Goal: Find specific page/section: Find specific page/section

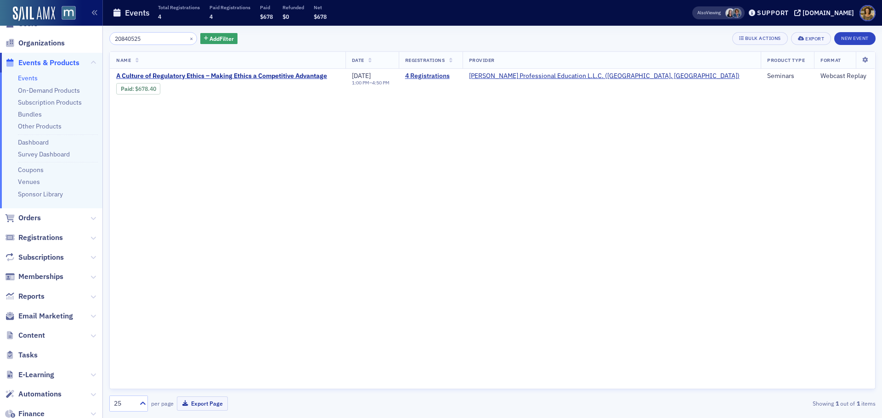
scroll to position [61, 0]
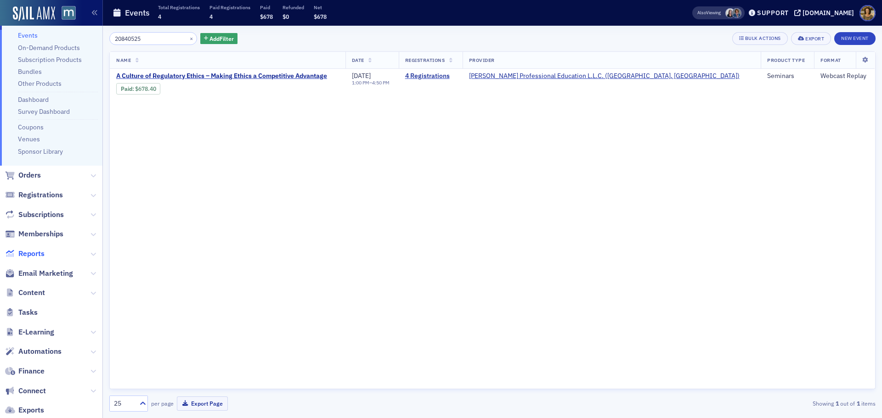
click at [39, 256] on span "Reports" at bounding box center [31, 254] width 26 height 10
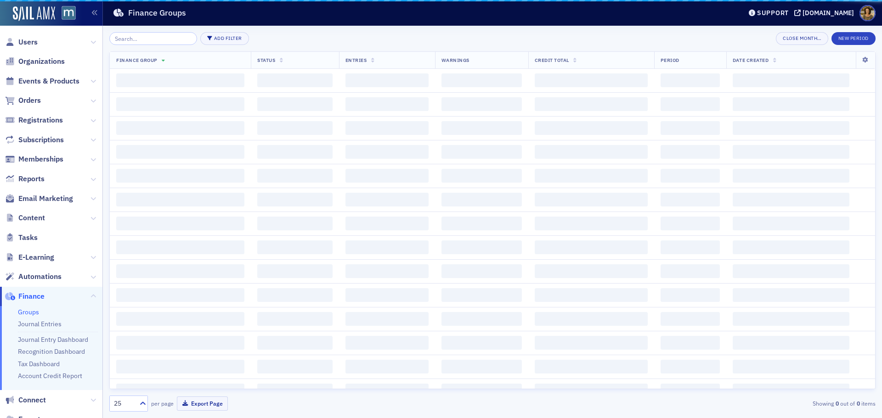
scroll to position [61, 0]
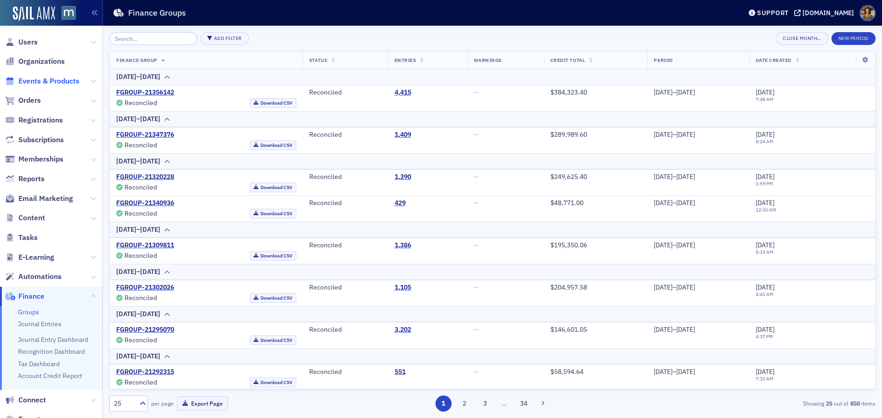
click at [38, 83] on span "Events & Products" at bounding box center [48, 81] width 61 height 10
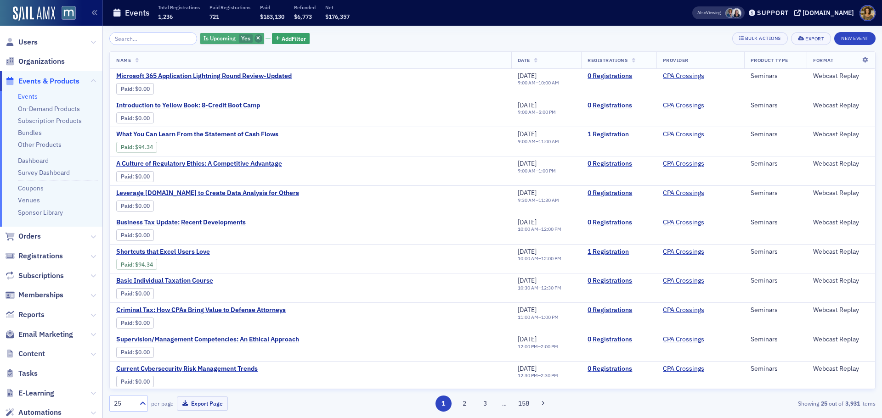
click at [256, 37] on icon "button" at bounding box center [258, 38] width 4 height 5
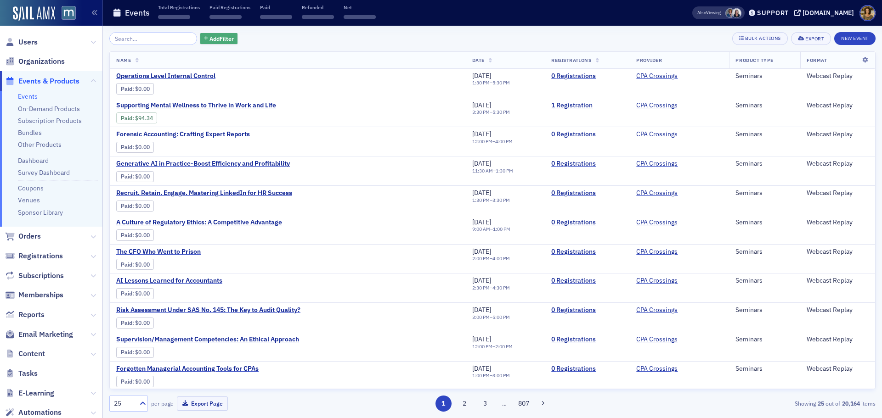
click at [217, 39] on span "Add Filter" at bounding box center [221, 38] width 24 height 8
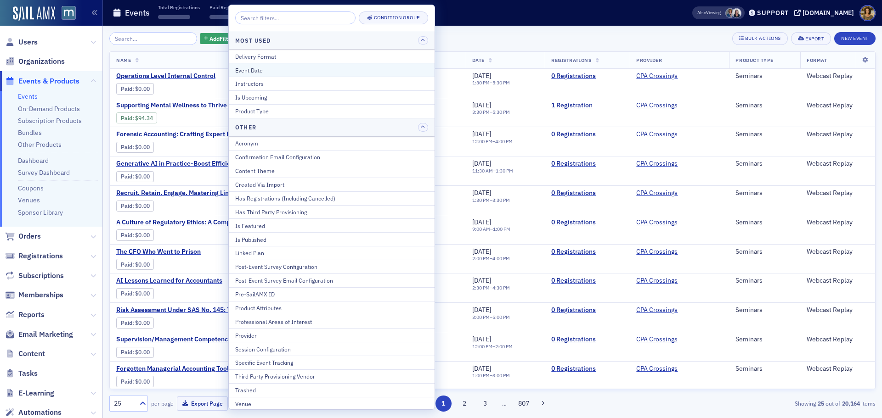
click at [253, 66] on div "Event Date" at bounding box center [331, 70] width 193 height 8
select select "9"
select select "2025"
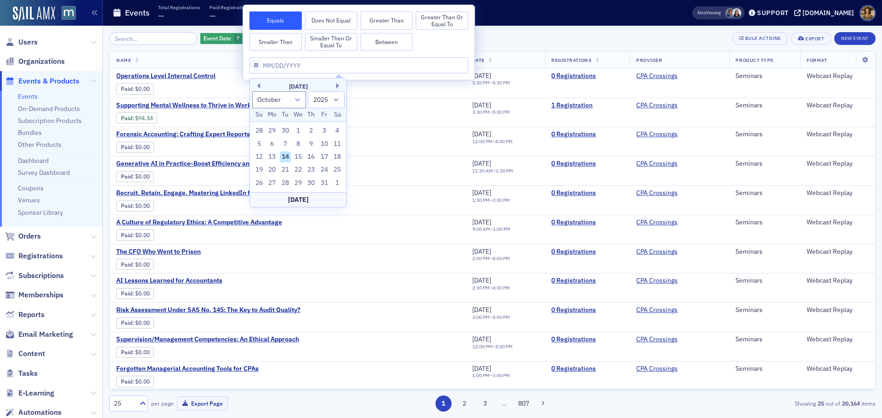
drag, startPoint x: 259, startPoint y: 87, endPoint x: 268, endPoint y: 93, distance: 11.0
click at [259, 87] on button "Previous Month" at bounding box center [257, 86] width 6 height 6
select select "8"
click at [270, 129] on div "1" at bounding box center [271, 130] width 11 height 11
type input "09/01/2025"
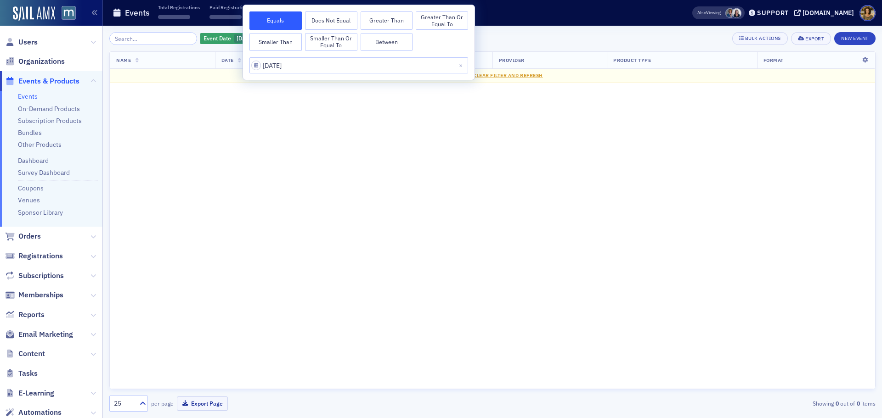
click at [382, 40] on button "Between" at bounding box center [386, 42] width 52 height 18
select select "8"
select select "2025"
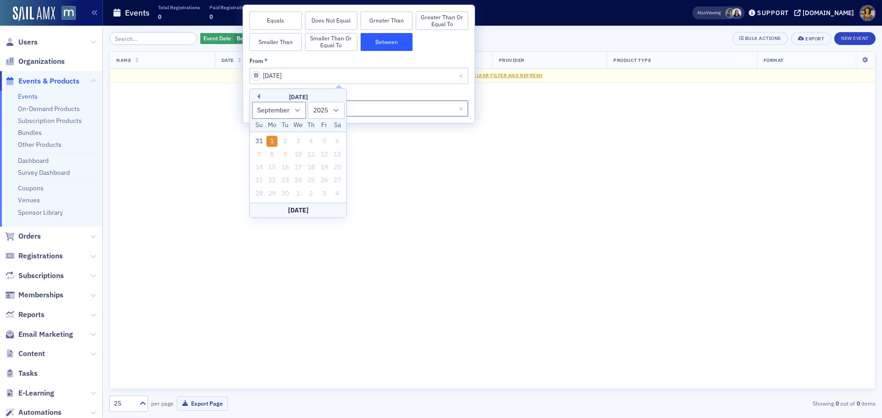
select select "8"
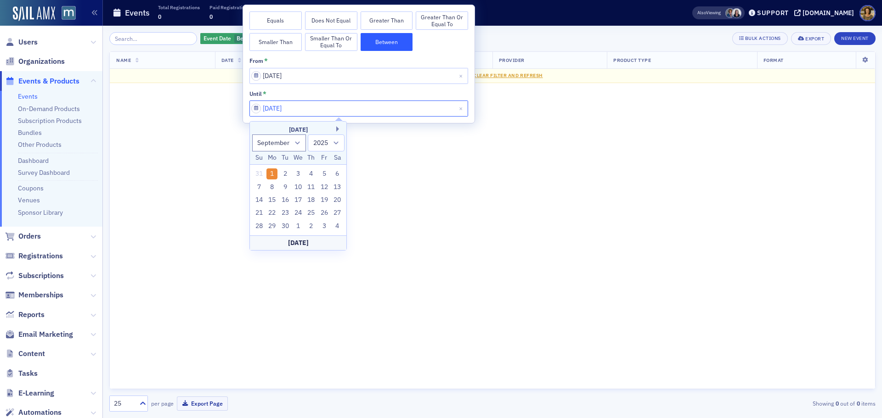
click at [371, 109] on input "09/01/2025" at bounding box center [358, 109] width 219 height 16
click at [285, 225] on div "30" at bounding box center [285, 226] width 11 height 11
type input "09/30/2025"
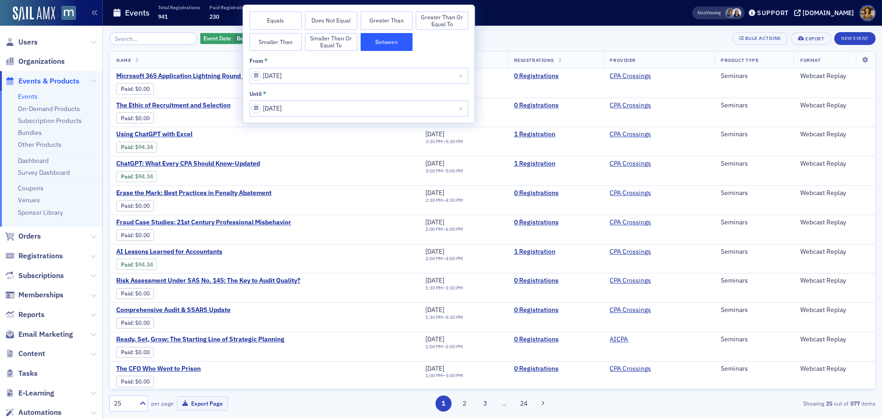
drag, startPoint x: 539, startPoint y: 36, endPoint x: 409, endPoint y: 45, distance: 130.7
click at [537, 36] on div "Event Date Between : 9/1/2025 – 9/30/2025 Add Filter Bulk Actions Export New Ev…" at bounding box center [492, 38] width 766 height 13
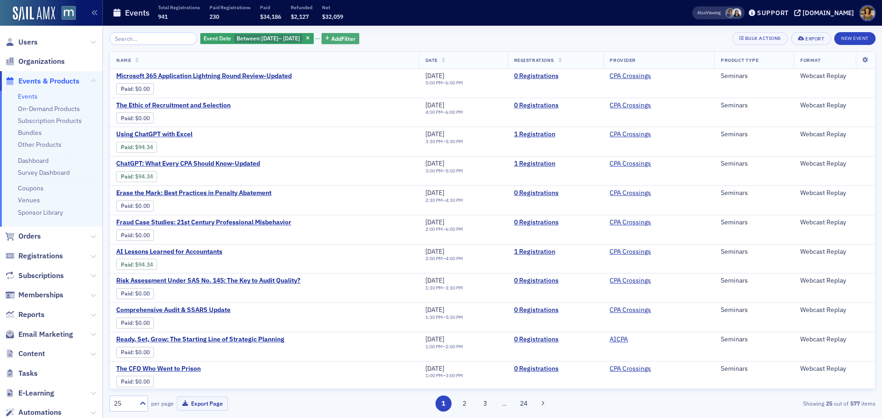
click at [350, 36] on span "Add Filter" at bounding box center [343, 38] width 24 height 8
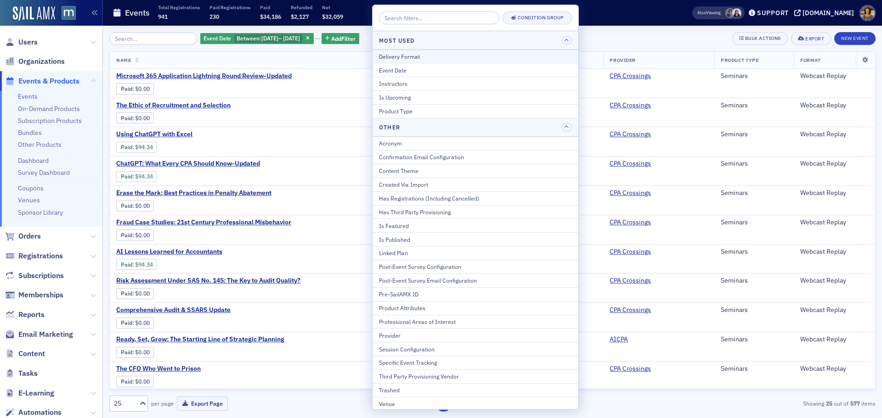
click at [390, 55] on div "Delivery Format" at bounding box center [475, 56] width 193 height 8
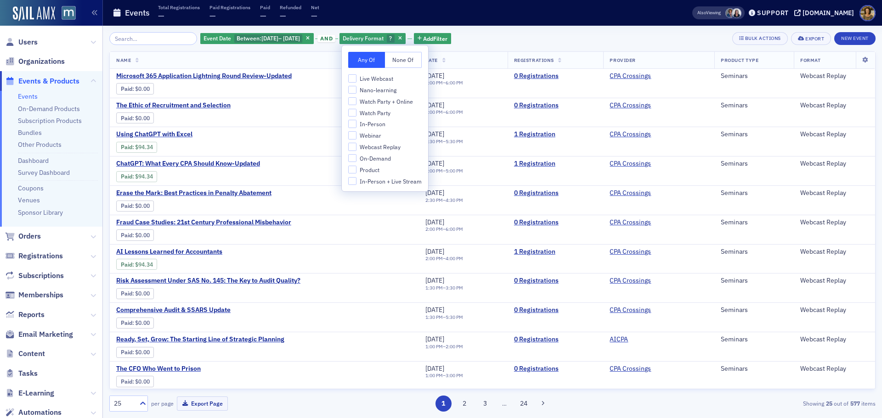
click at [377, 79] on span "Live Webcast" at bounding box center [377, 79] width 34 height 8
click at [356, 79] on input "Live Webcast" at bounding box center [352, 78] width 8 height 8
checkbox input "true"
